Goal: Task Accomplishment & Management: Complete application form

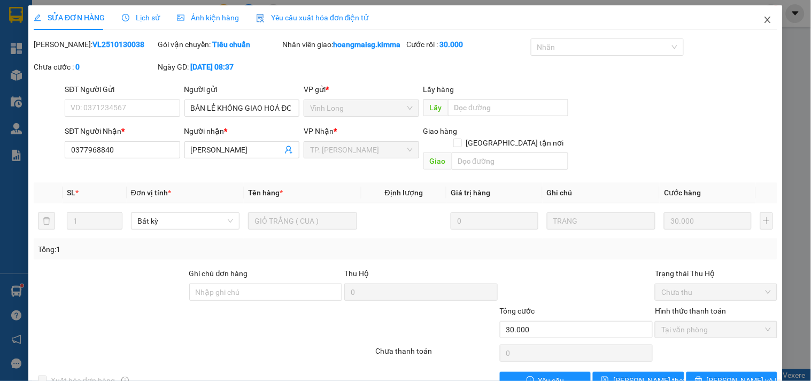
click at [764, 18] on icon "close" at bounding box center [768, 20] width 9 height 9
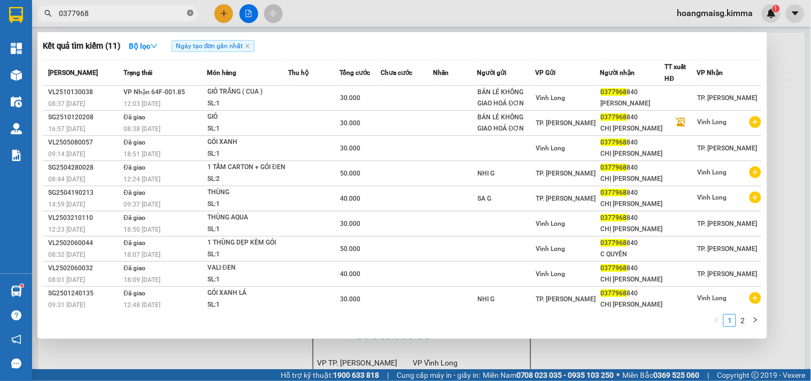
click at [193, 13] on icon "close-circle" at bounding box center [190, 13] width 6 height 6
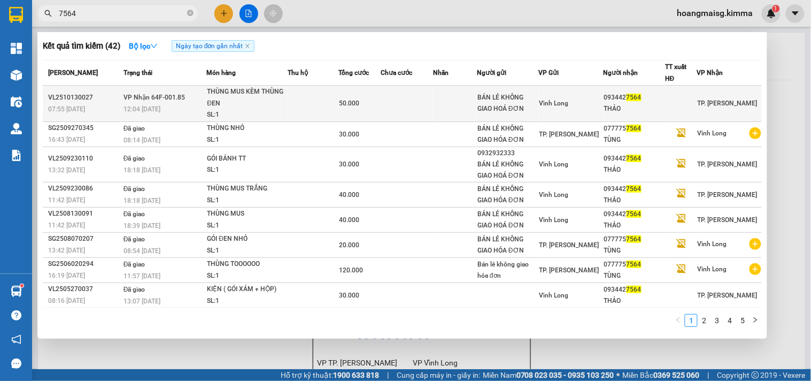
type input "7564"
click at [271, 93] on div "THÙNG MUS KÈM THÙNG ĐEN" at bounding box center [247, 97] width 80 height 23
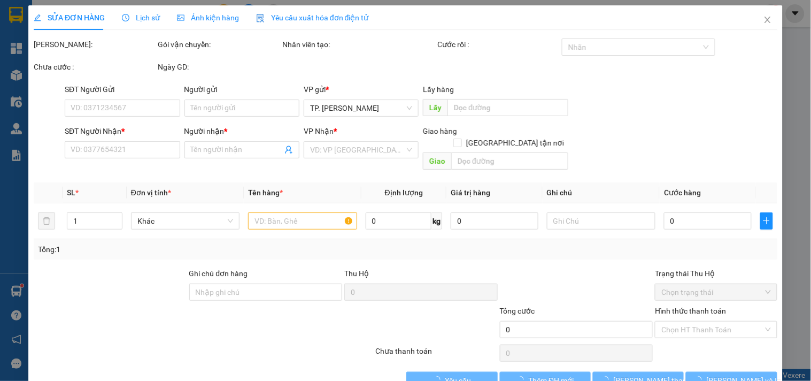
type input "BÁN LẺ KHÔNG GIAO HOÁ ĐƠN"
type input "0934427564"
type input "THẢO"
type input "50.000"
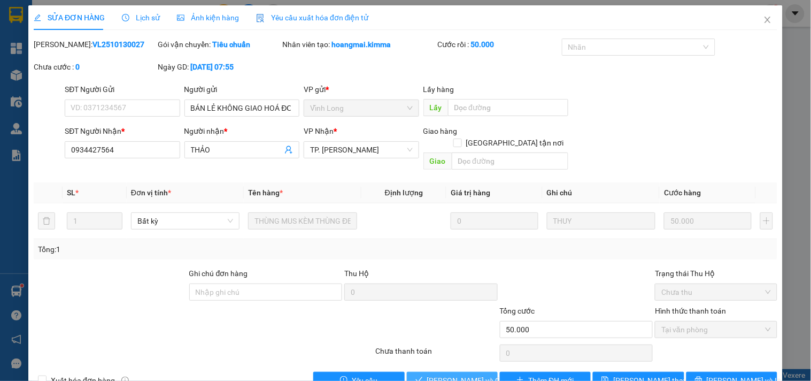
click at [443, 374] on span "[PERSON_NAME] và Giao hàng" at bounding box center [478, 380] width 103 height 12
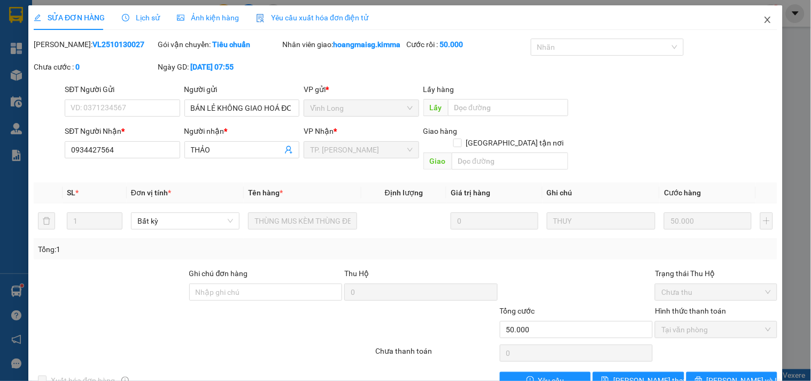
click at [764, 18] on icon "close" at bounding box center [768, 20] width 9 height 9
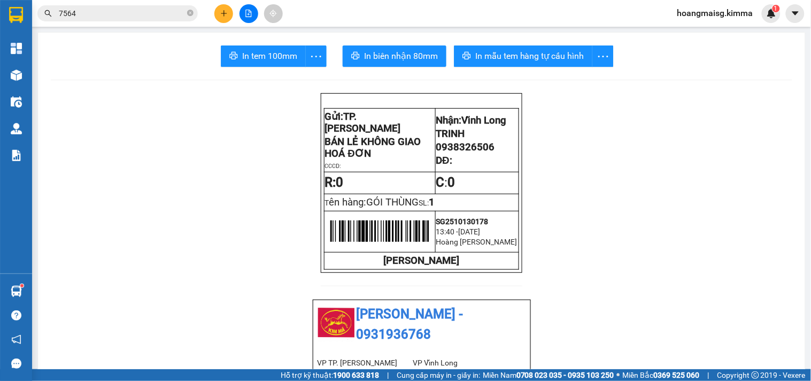
click at [203, 7] on div "7564" at bounding box center [104, 13] width 209 height 16
click at [223, 20] on button at bounding box center [223, 13] width 19 height 19
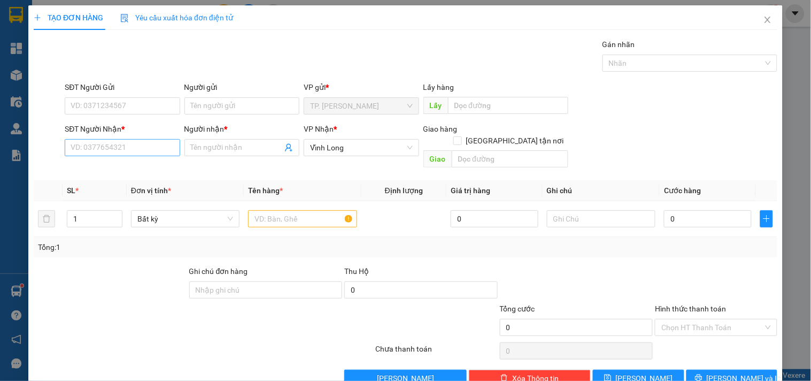
drag, startPoint x: 121, startPoint y: 157, endPoint x: 121, endPoint y: 143, distance: 13.4
click at [121, 156] on div "SĐT Người Nhận * VD: 0377654321" at bounding box center [122, 141] width 115 height 37
click at [123, 141] on input "SĐT Người Nhận *" at bounding box center [122, 147] width 115 height 17
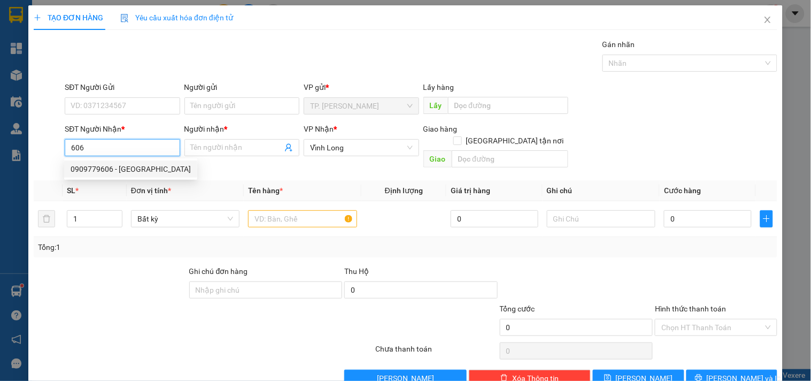
click at [119, 166] on div "0909779606 - [GEOGRAPHIC_DATA]" at bounding box center [131, 169] width 120 height 12
type input "0909779606"
type input "TRÍ TRƯỜNG SƠN"
type input "0909779606"
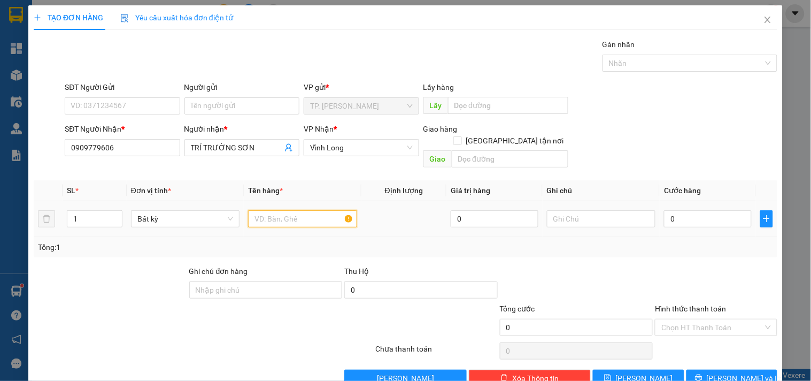
click at [292, 211] on input "text" at bounding box center [302, 218] width 109 height 17
type input "THÙNG"
click at [567, 210] on input "text" at bounding box center [601, 218] width 109 height 17
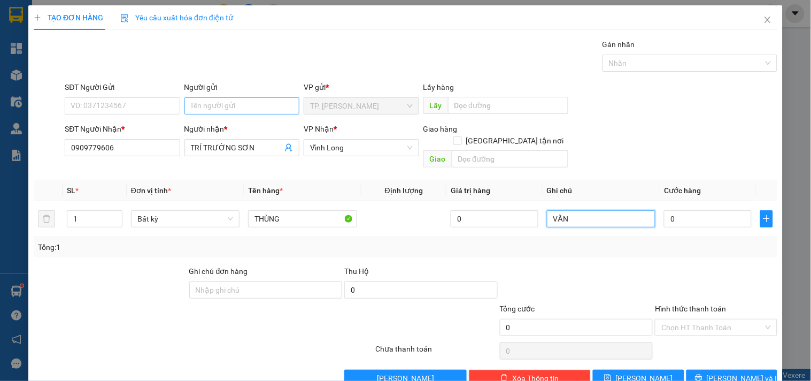
type input "VĂN"
click at [256, 108] on input "Người gửi" at bounding box center [242, 105] width 115 height 17
type input "B"
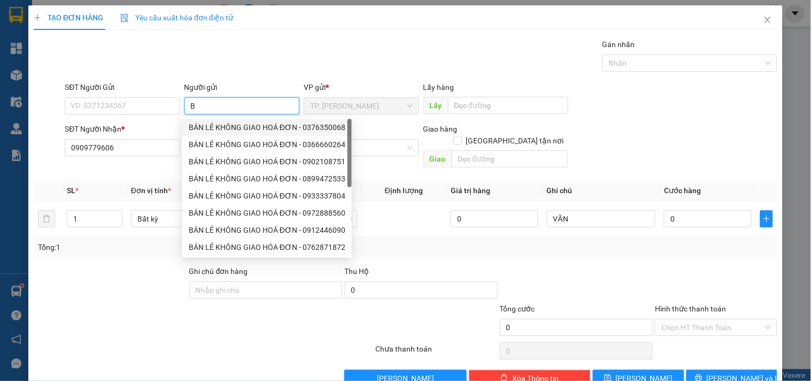
click at [237, 124] on div "BÁN LẺ KHÔNG GIAO HOÁ ĐƠN - 0376350068" at bounding box center [267, 127] width 157 height 12
type input "0376350068"
type input "BÁN LẺ KHÔNG GIAO HOÁ ĐƠN"
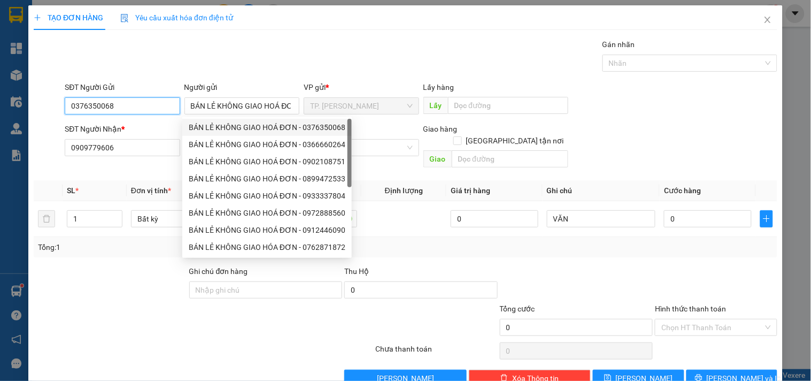
click at [153, 103] on input "0376350068" at bounding box center [122, 105] width 115 height 17
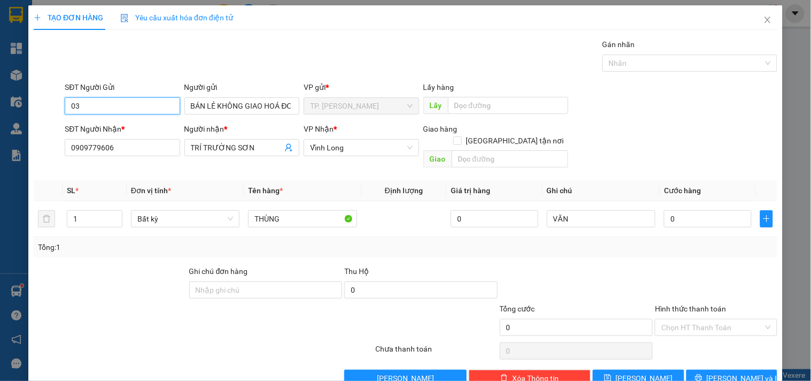
type input "0"
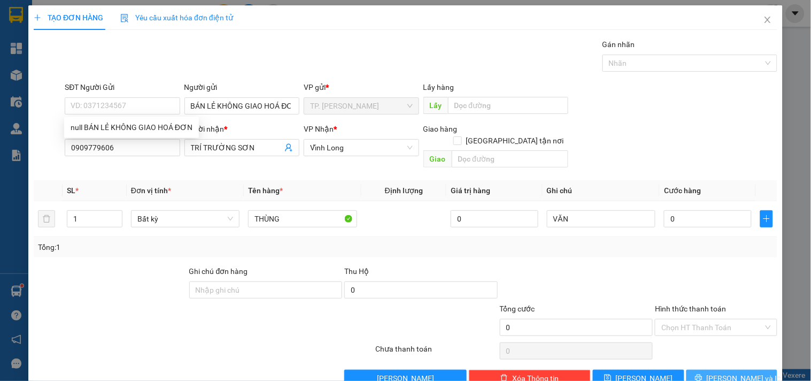
click at [703, 374] on icon "printer" at bounding box center [698, 377] width 7 height 7
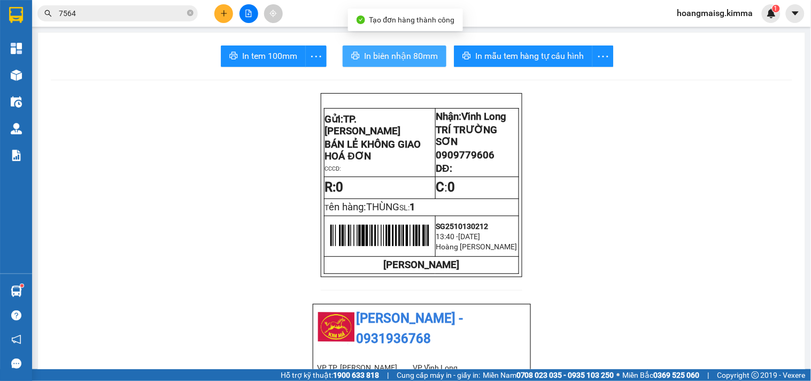
click at [420, 50] on span "In biên nhận 80mm" at bounding box center [401, 55] width 74 height 13
click at [419, 55] on span "In biên nhận 80mm" at bounding box center [401, 55] width 74 height 13
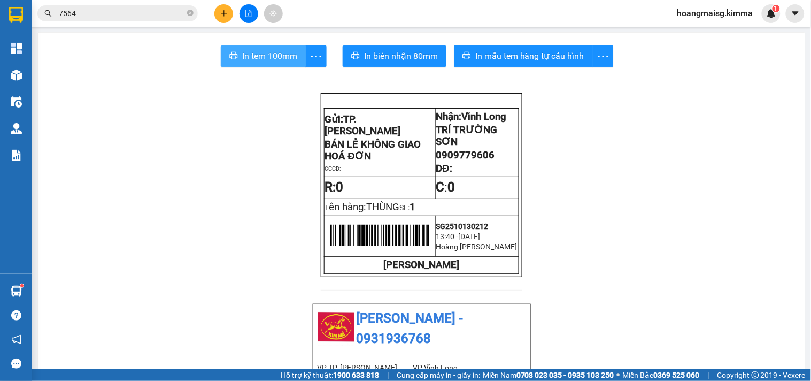
drag, startPoint x: 273, startPoint y: 59, endPoint x: 255, endPoint y: 49, distance: 21.1
click at [273, 58] on span "In tem 100mm" at bounding box center [269, 55] width 55 height 13
